Goal: Task Accomplishment & Management: Manage account settings

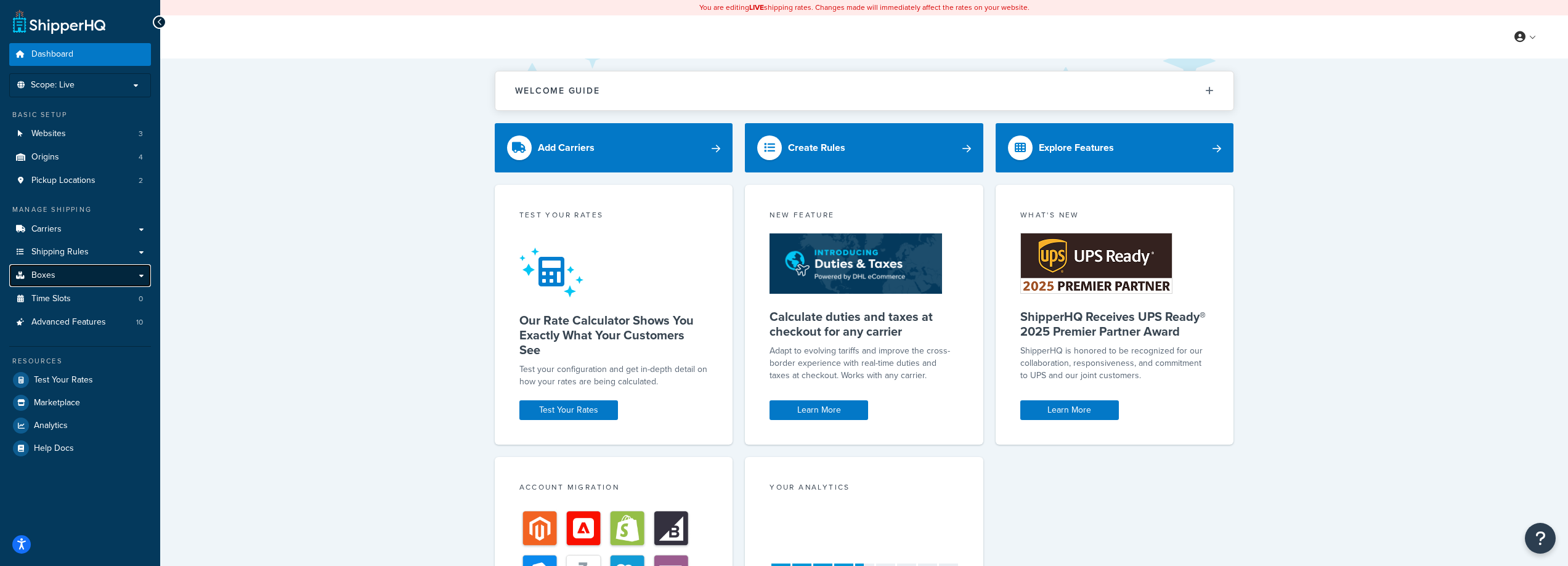
click at [97, 268] on link "Boxes" at bounding box center [80, 276] width 142 height 23
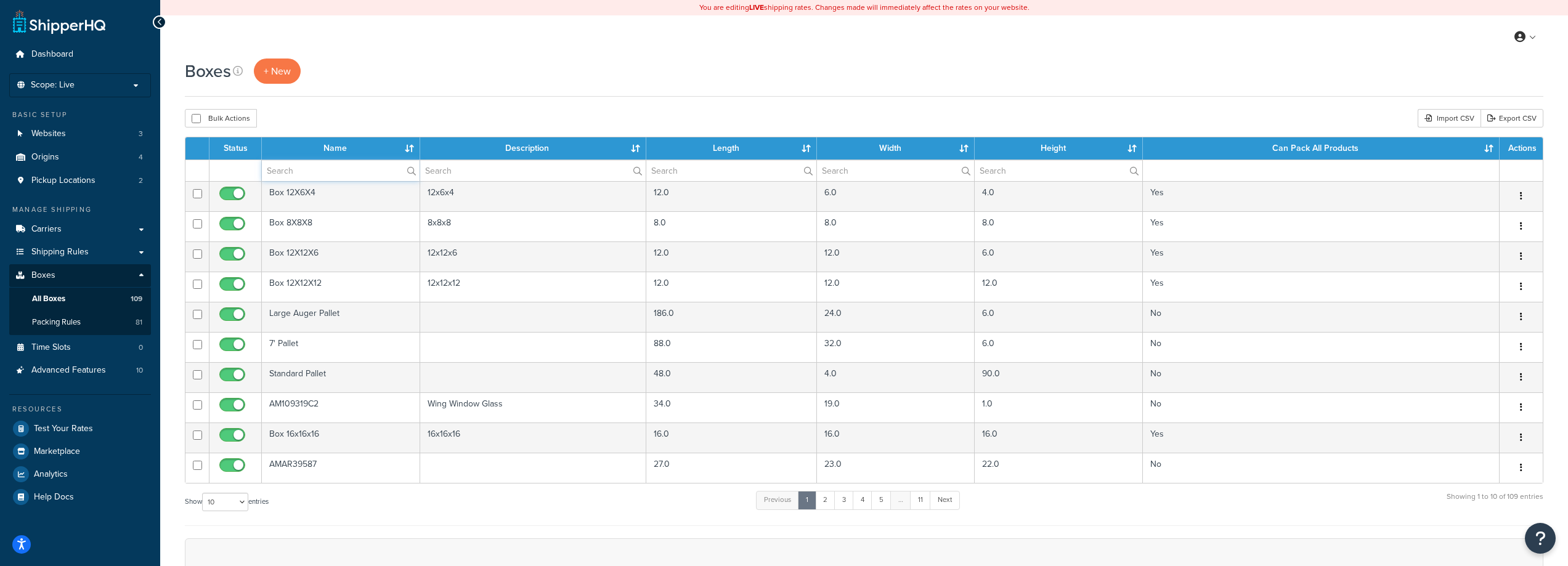
click at [384, 171] on input "text" at bounding box center [340, 170] width 158 height 21
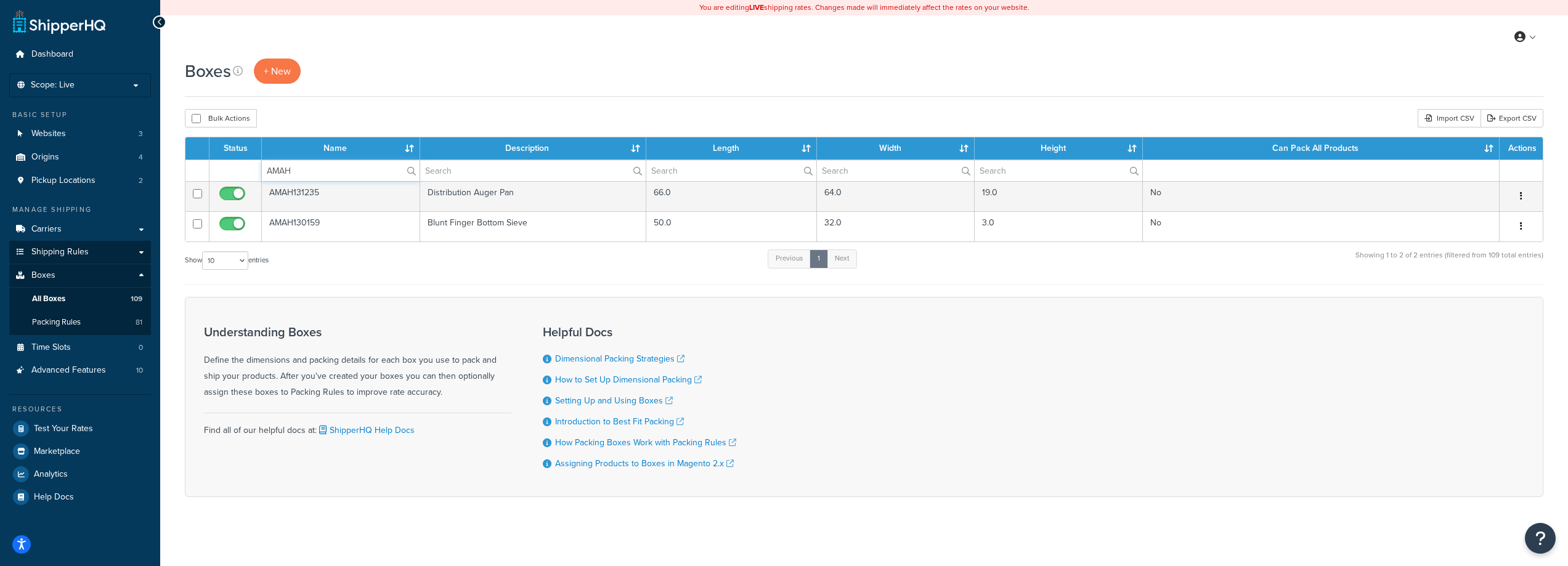
type input "AMAH"
click at [79, 249] on span "Shipping Rules" at bounding box center [59, 252] width 57 height 11
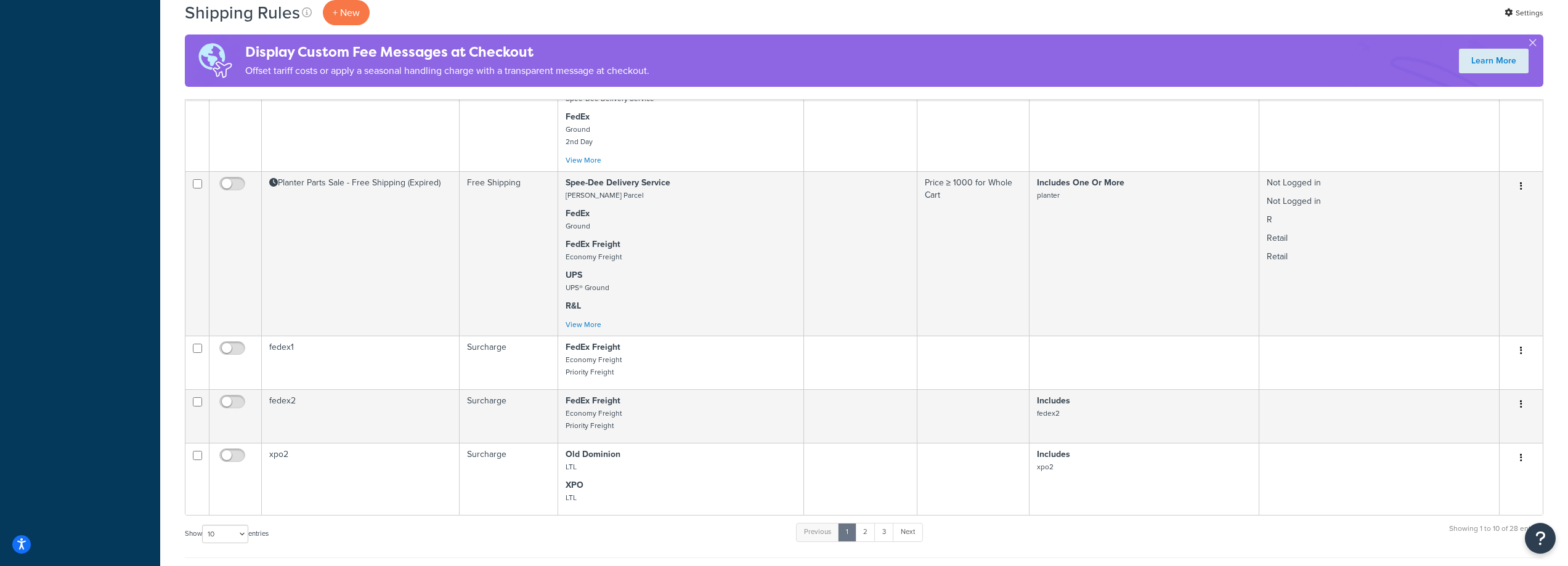
scroll to position [1048, 0]
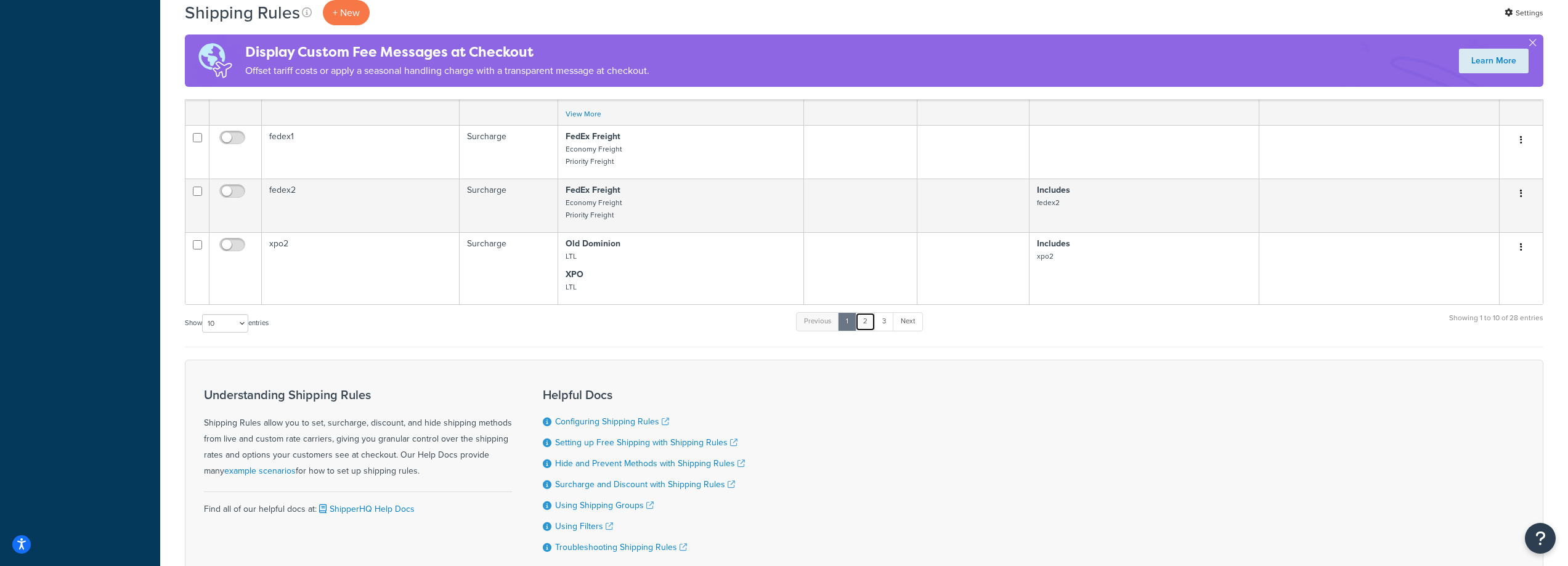
click at [867, 323] on link "2" at bounding box center [865, 322] width 21 height 18
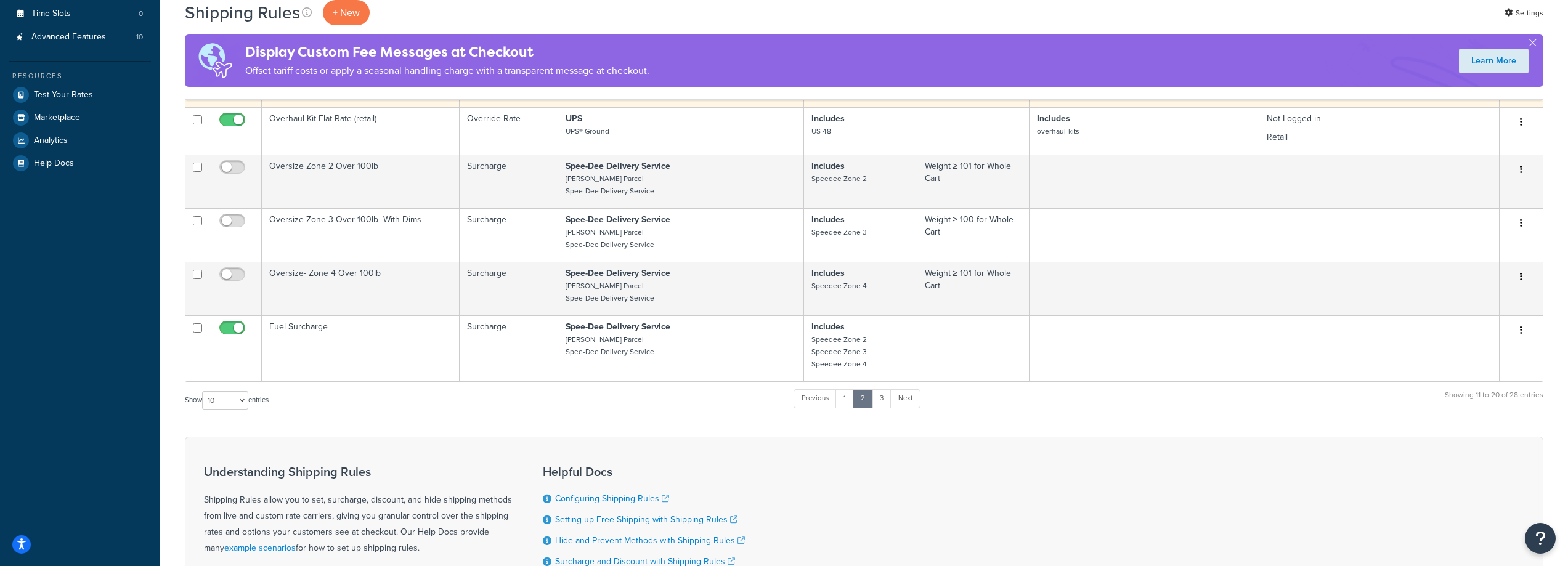
scroll to position [450, 0]
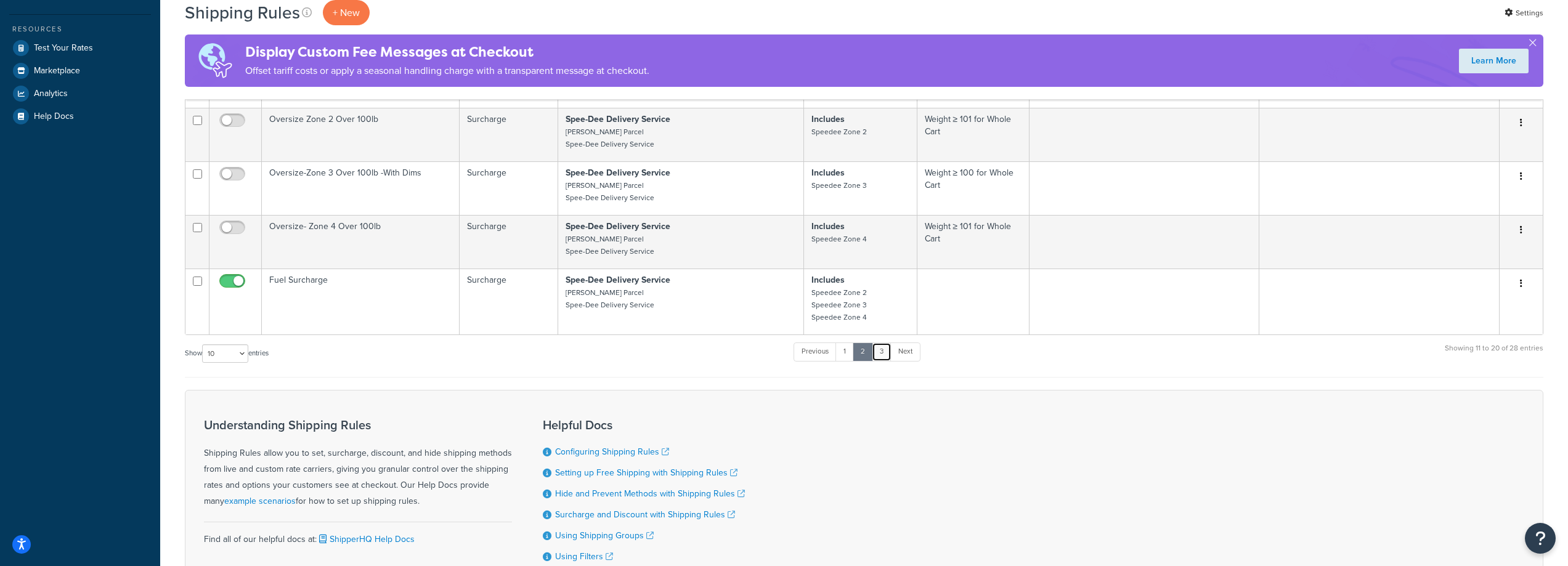
click at [883, 360] on link "3" at bounding box center [882, 351] width 20 height 18
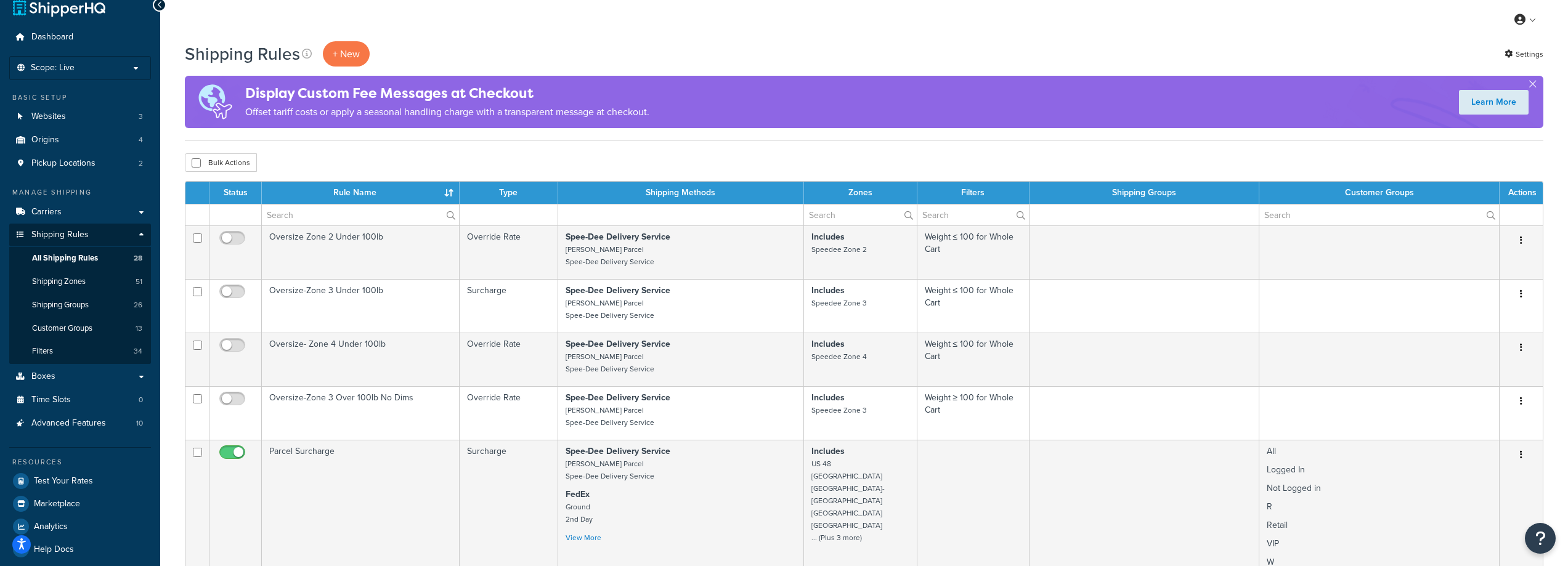
scroll to position [0, 0]
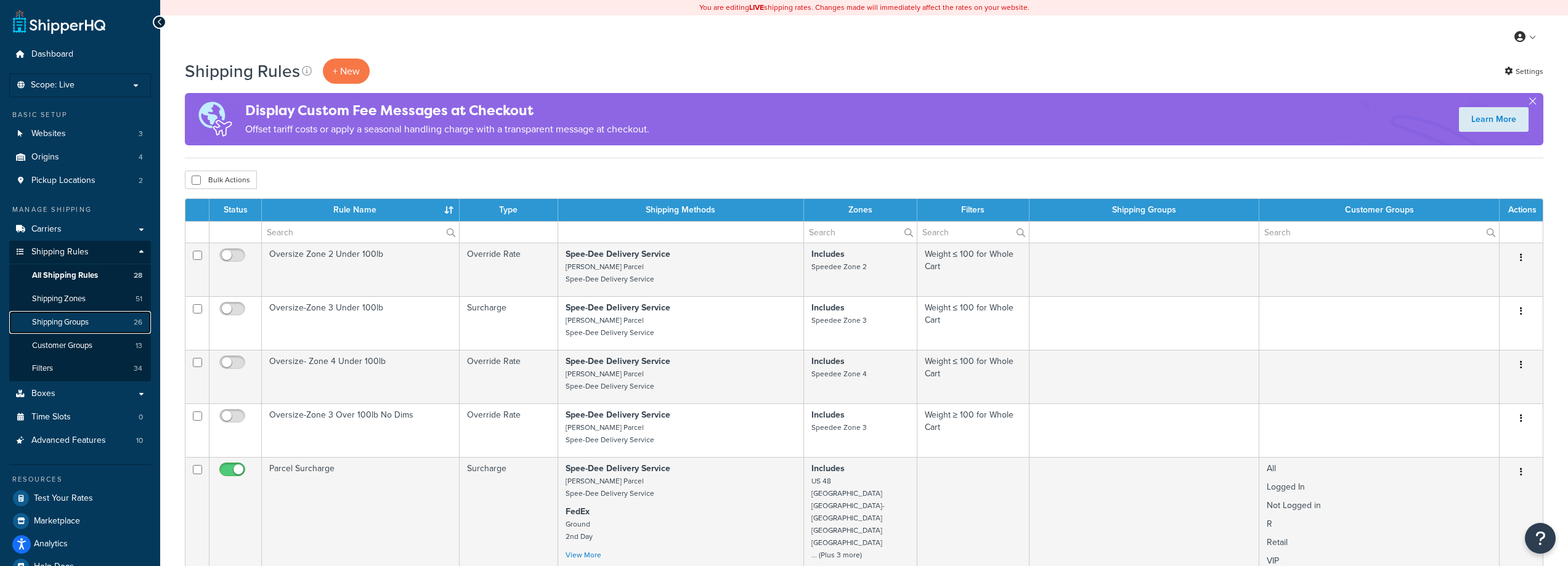
click at [85, 319] on span "Shipping Groups" at bounding box center [60, 323] width 57 height 11
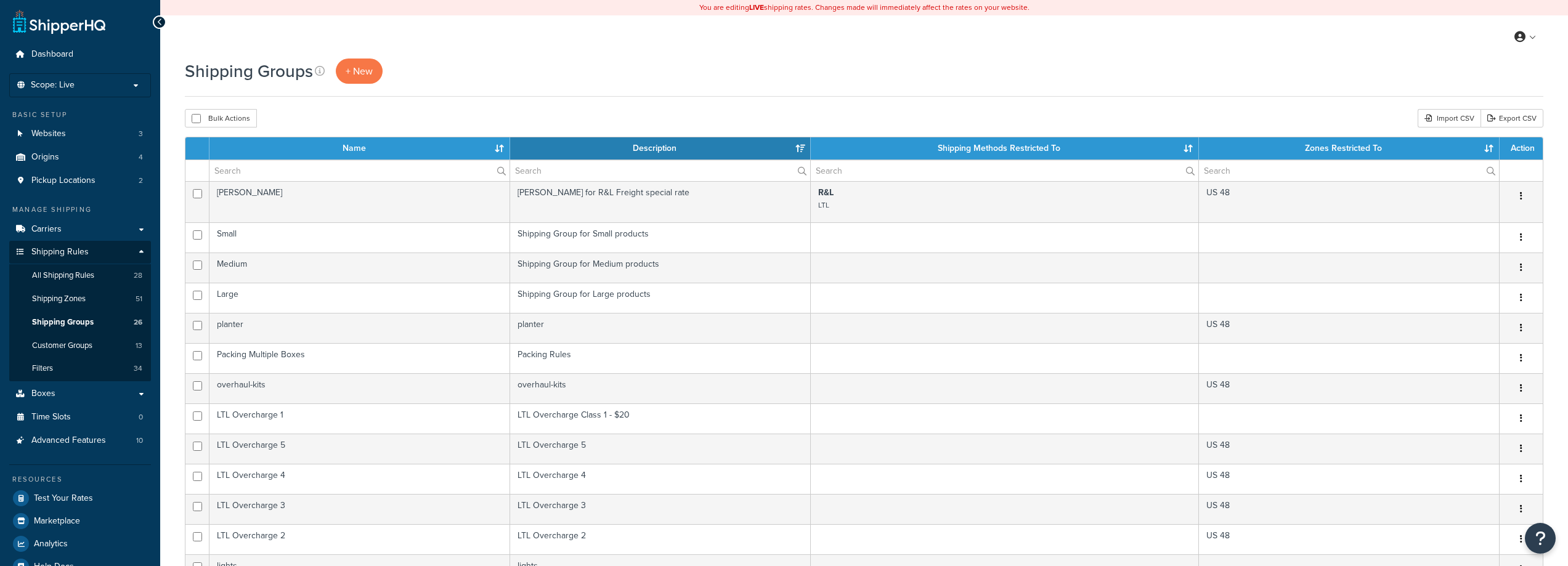
select select "15"
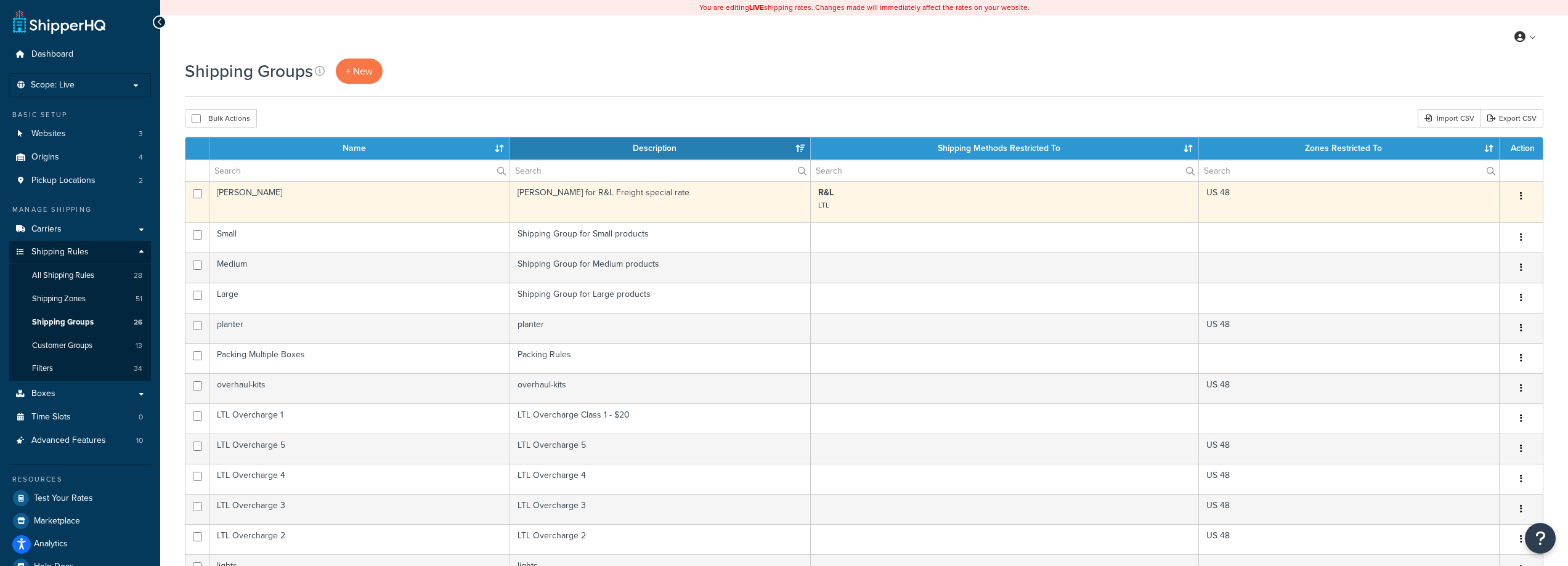
click at [483, 207] on td "sickles" at bounding box center [360, 202] width 300 height 41
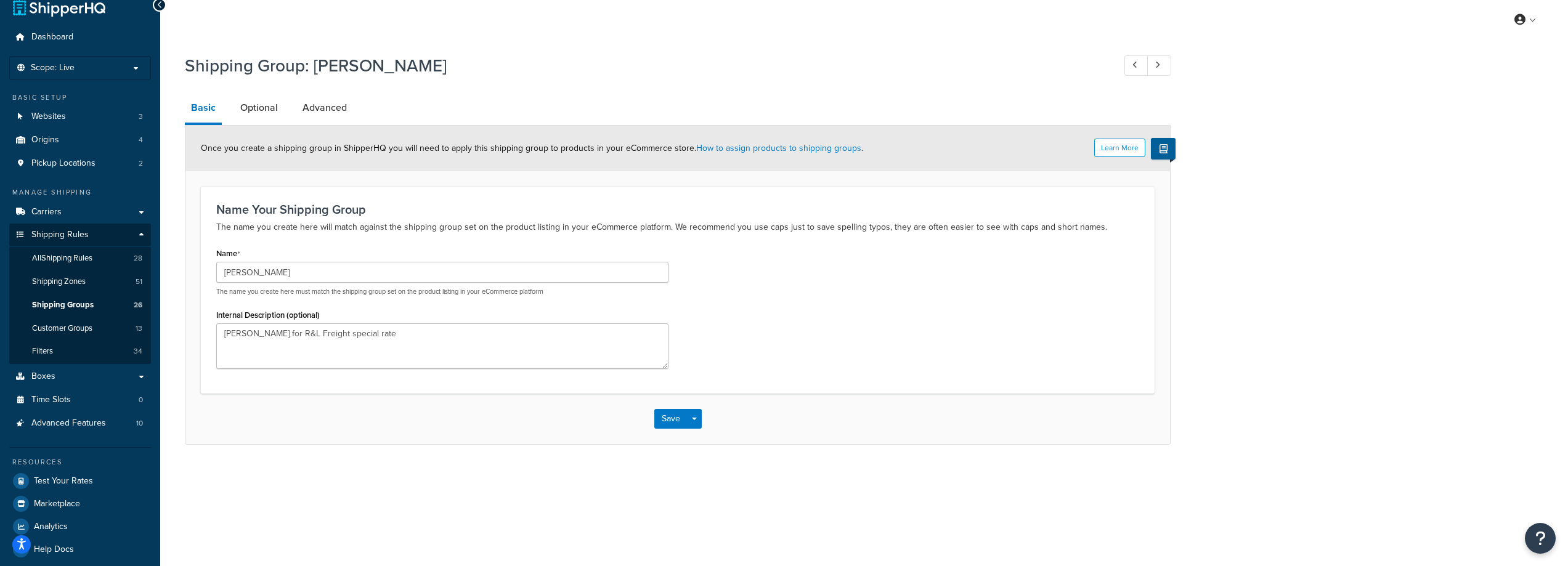
scroll to position [27, 0]
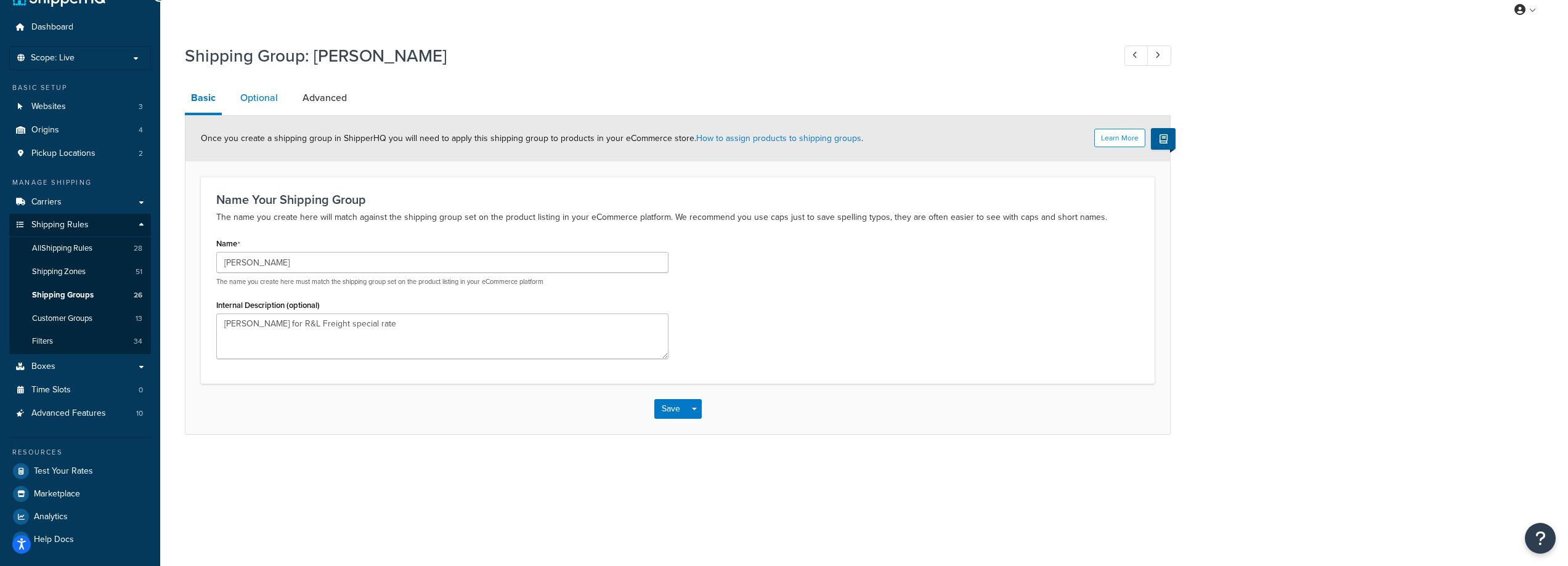
click at [248, 102] on link "Optional" at bounding box center [259, 98] width 49 height 30
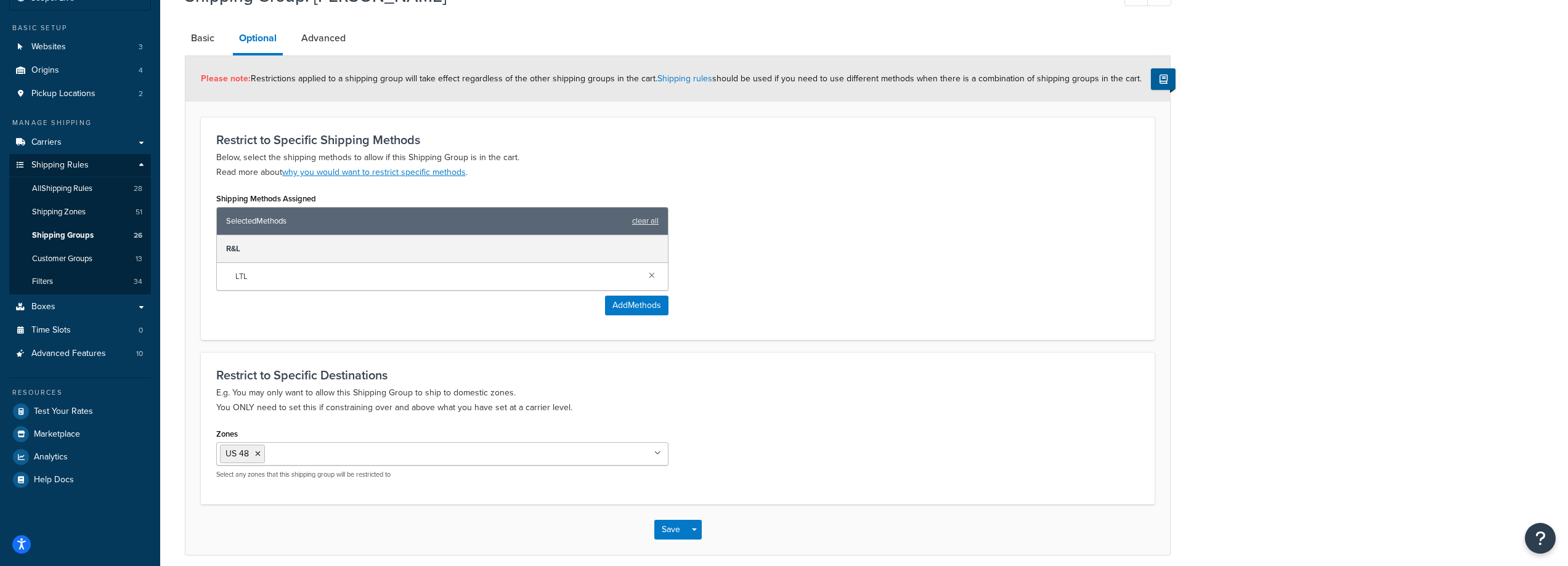
scroll to position [16, 0]
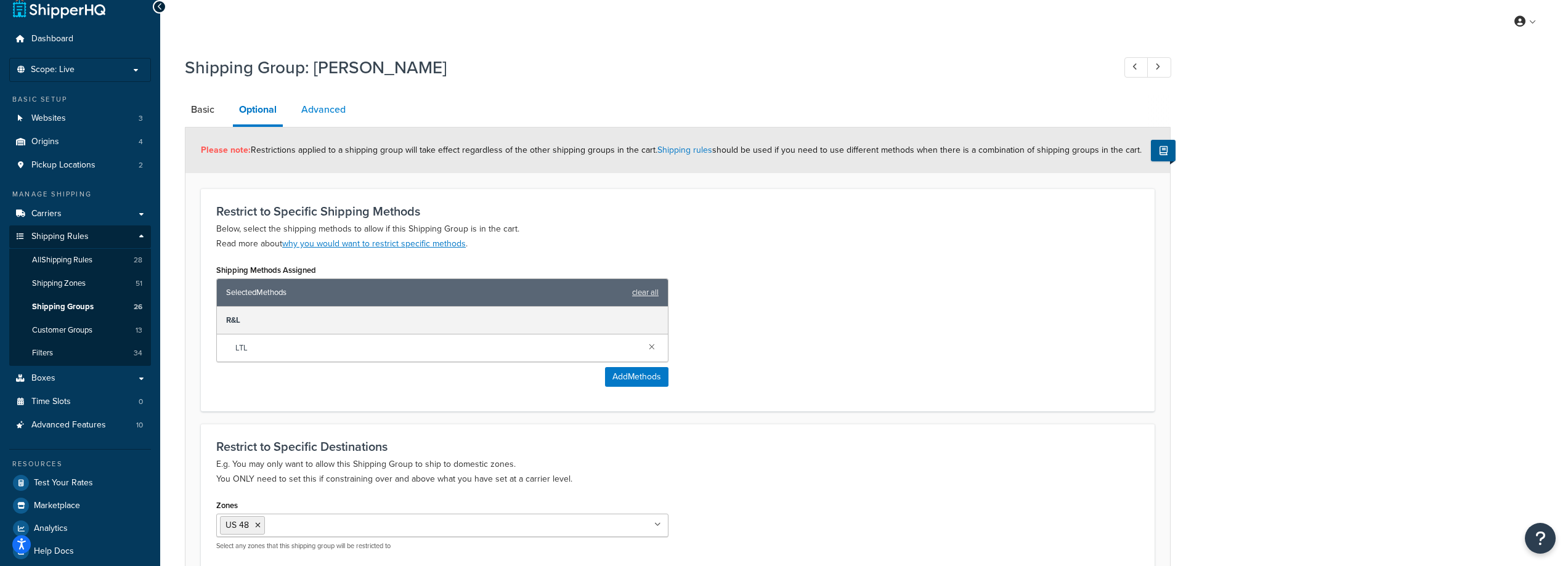
click at [308, 117] on link "Advanced" at bounding box center [323, 110] width 57 height 30
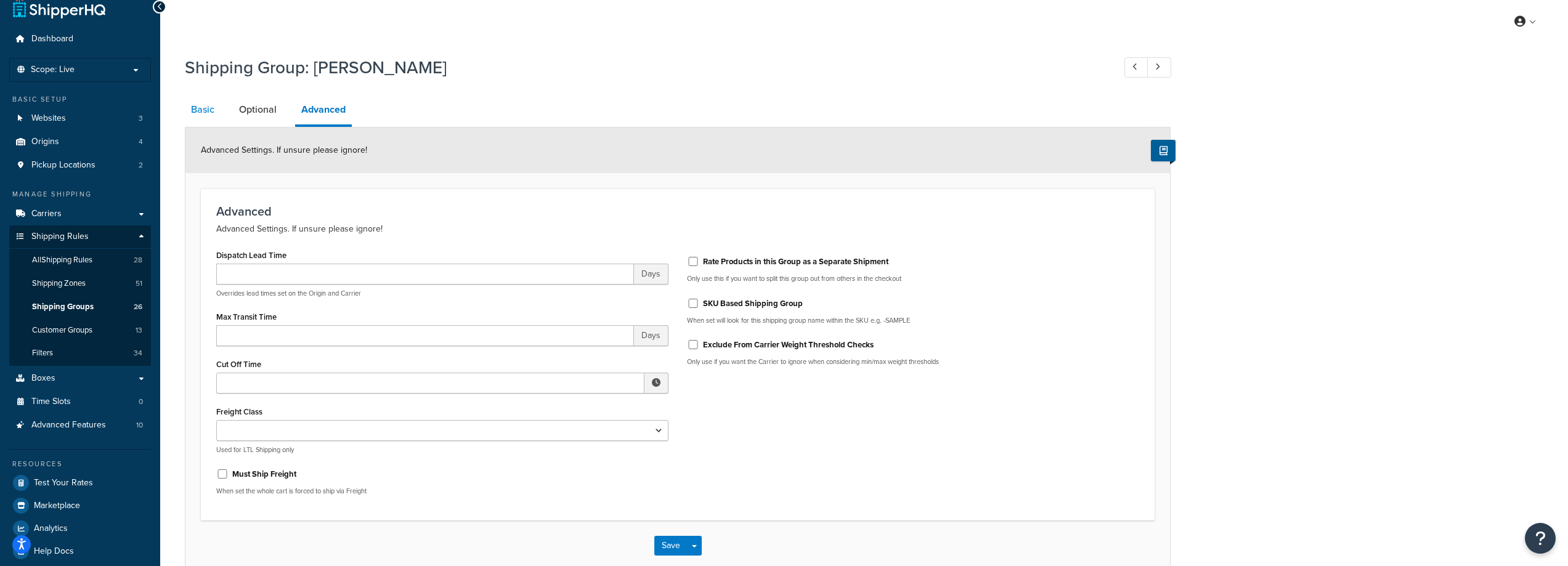
click at [205, 104] on link "Basic" at bounding box center [202, 110] width 35 height 30
